Goal: Information Seeking & Learning: Learn about a topic

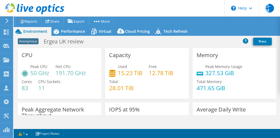
select select "USD"
click at [73, 33] on span "Performance" at bounding box center [73, 31] width 24 height 5
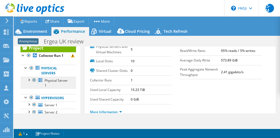
scroll to position [15, 0]
click at [29, 80] on div at bounding box center [28, 79] width 5 height 5
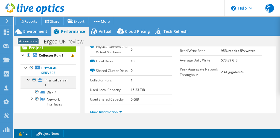
click at [29, 80] on div at bounding box center [28, 79] width 5 height 5
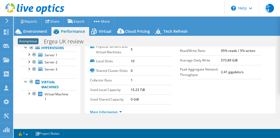
scroll to position [0, 0]
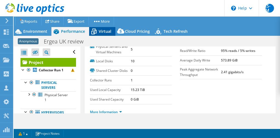
click at [106, 32] on span "Virtual" at bounding box center [105, 31] width 13 height 5
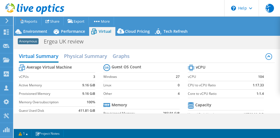
click at [40, 84] on label "Active Memory" at bounding box center [48, 85] width 58 height 5
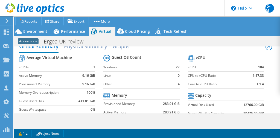
scroll to position [9, 0]
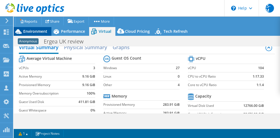
click at [31, 28] on div "Environment" at bounding box center [33, 31] width 38 height 9
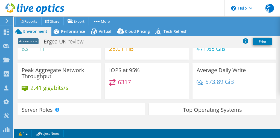
scroll to position [0, 0]
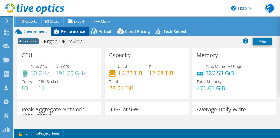
click at [70, 29] on span "Performance" at bounding box center [73, 31] width 24 height 5
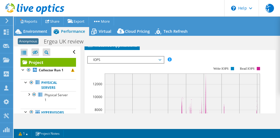
scroll to position [145, 0]
click at [137, 63] on span "IOPS" at bounding box center [125, 60] width 70 height 7
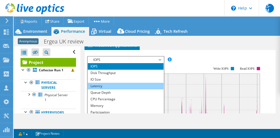
scroll to position [20, 0]
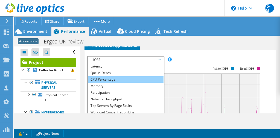
click at [111, 83] on li "CPU Percentage" at bounding box center [126, 79] width 76 height 7
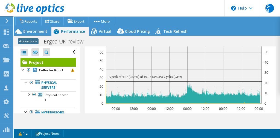
scroll to position [0, 0]
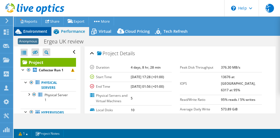
click at [39, 30] on span "Environment" at bounding box center [35, 31] width 24 height 5
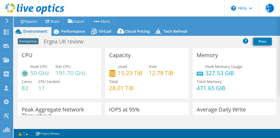
click at [48, 62] on div "CPU Peak CPU 50 GHz Net CPU 191.70 GHz Cores 83 CPU Sockets 11" at bounding box center [59, 73] width 84 height 51
click at [45, 98] on div "CPU Peak CPU 50 GHz Net CPU 191.70 GHz Cores 83 CPU Sockets 11" at bounding box center [59, 73] width 84 height 51
